Goal: Check status

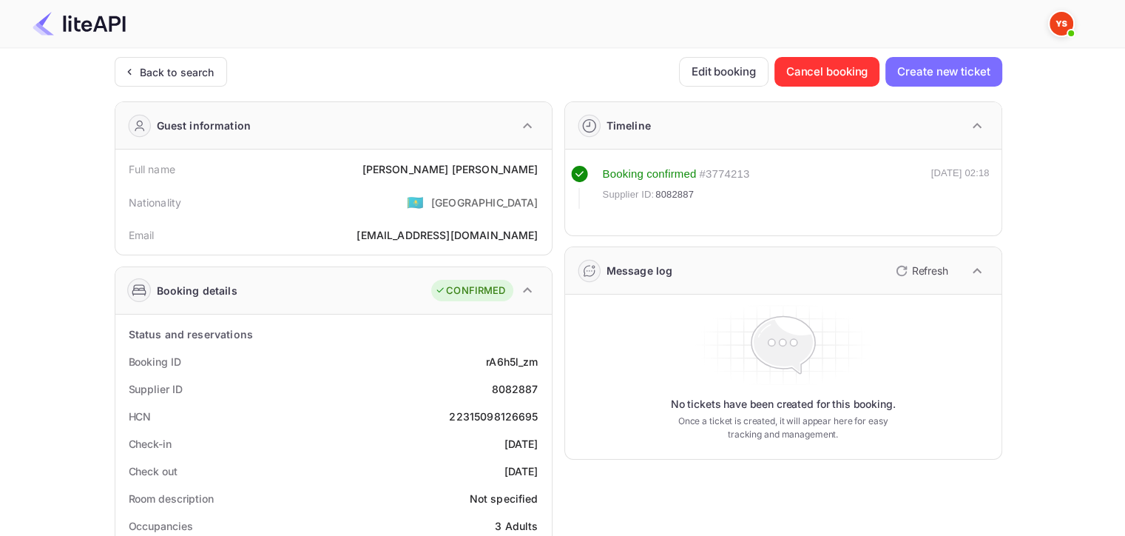
click at [168, 64] on div "Back to search" at bounding box center [177, 72] width 75 height 16
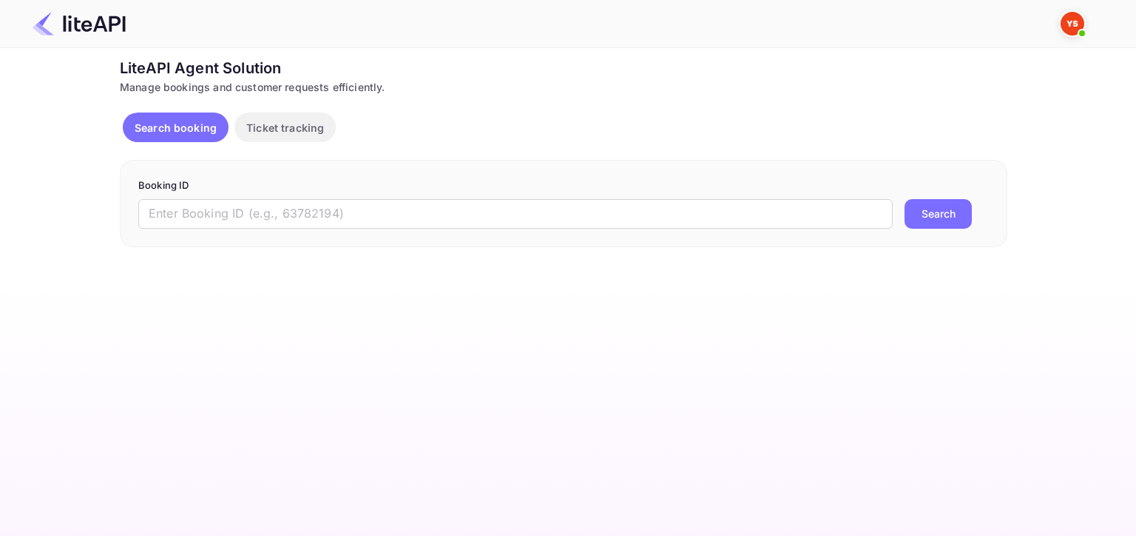
click at [426, 201] on input "text" at bounding box center [515, 214] width 755 height 30
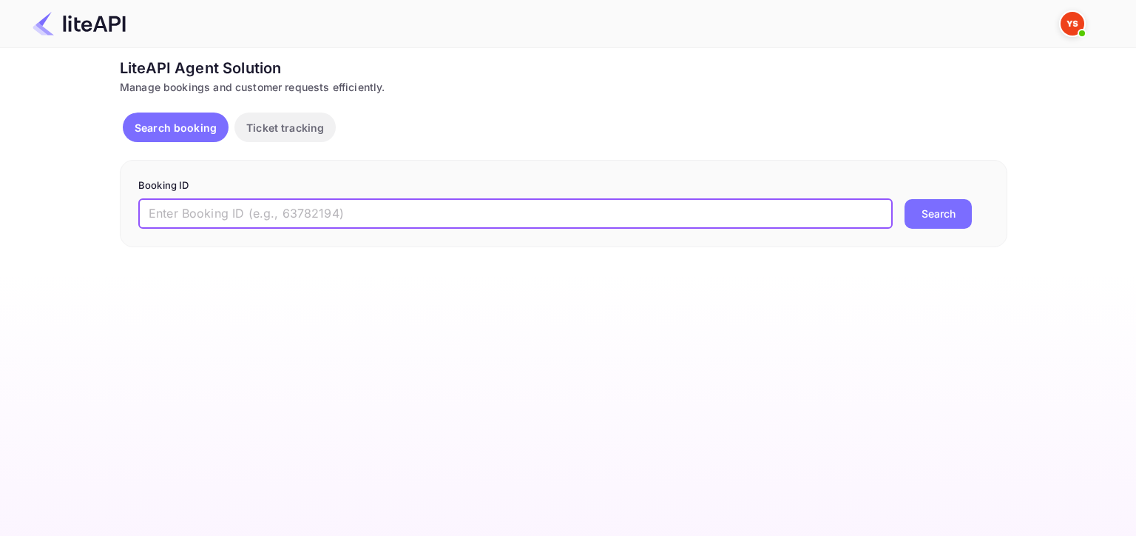
paste input "8363133"
type input "8363133"
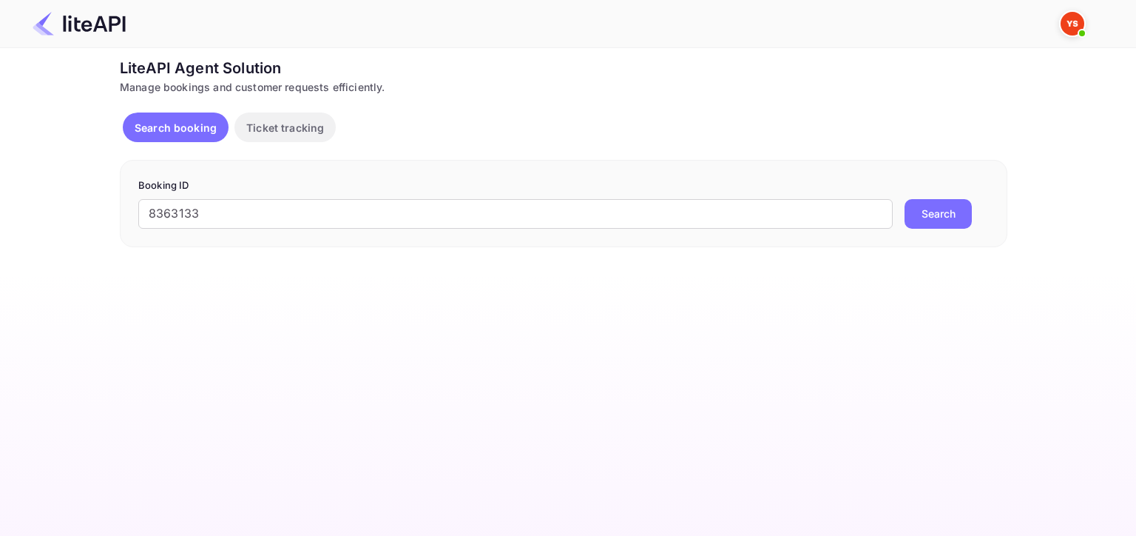
click at [929, 220] on button "Search" at bounding box center [938, 214] width 67 height 30
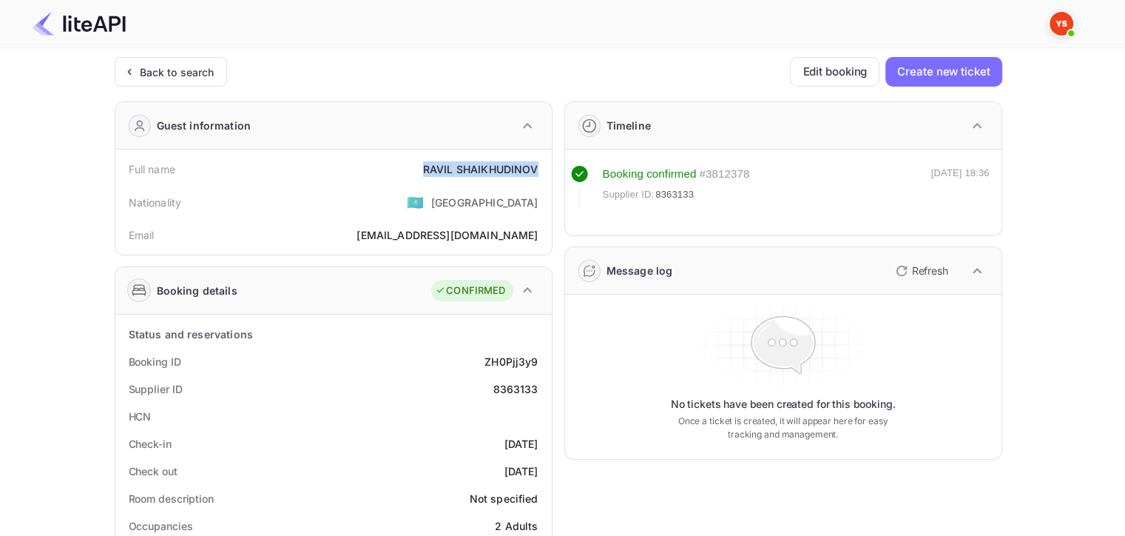
drag, startPoint x: 420, startPoint y: 168, endPoint x: 542, endPoint y: 166, distance: 122.1
click at [542, 166] on div "Full name [PERSON_NAME]" at bounding box center [333, 168] width 425 height 27
copy div "[PERSON_NAME]"
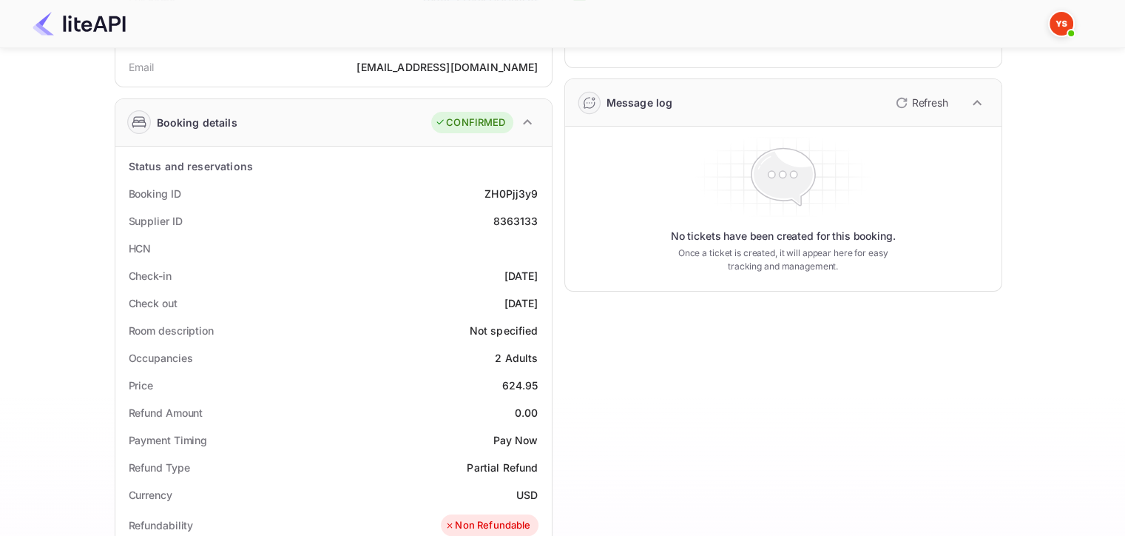
scroll to position [222, 0]
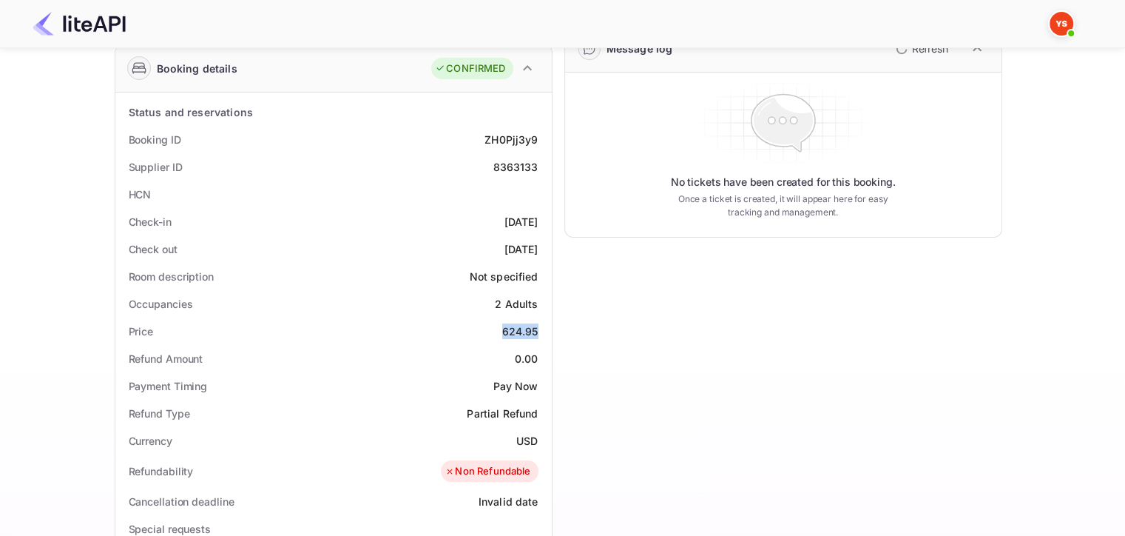
drag, startPoint x: 509, startPoint y: 329, endPoint x: 542, endPoint y: 328, distance: 33.3
click at [542, 328] on div "Price 624.95" at bounding box center [333, 330] width 425 height 27
copy div "624.95"
